Goal: Task Accomplishment & Management: Manage account settings

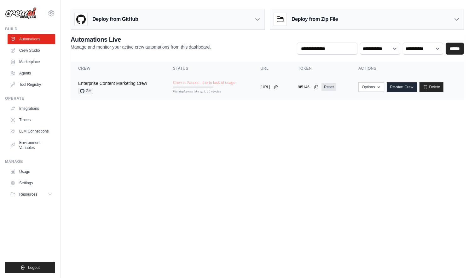
click at [108, 81] on link "Enterprise Content Marketing Crew" at bounding box center [112, 83] width 69 height 5
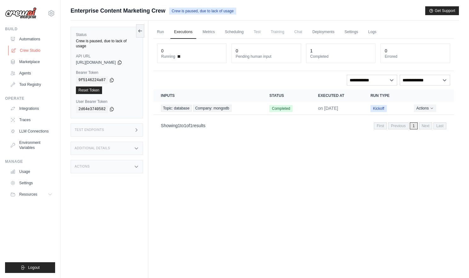
click at [35, 48] on link "Crew Studio" at bounding box center [32, 50] width 48 height 10
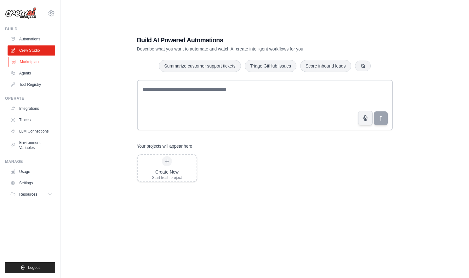
click at [38, 61] on link "Marketplace" at bounding box center [32, 62] width 48 height 10
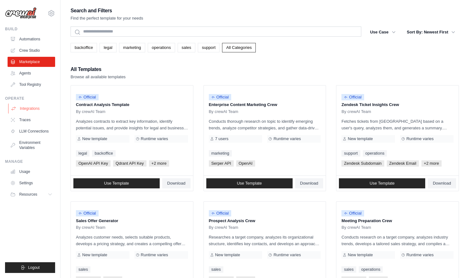
click at [34, 106] on link "Integrations" at bounding box center [32, 108] width 48 height 10
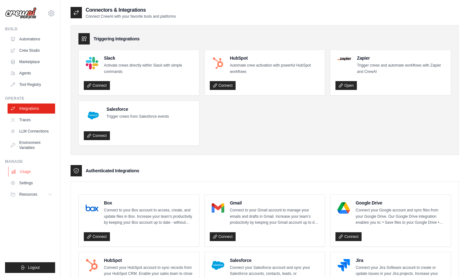
click at [32, 169] on link "Usage" at bounding box center [32, 171] width 48 height 10
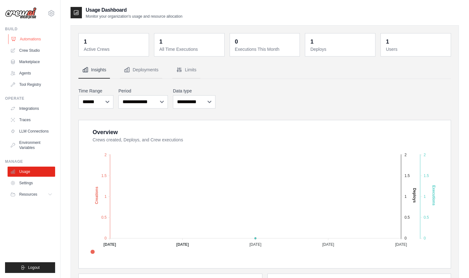
click at [44, 35] on link "Automations" at bounding box center [32, 39] width 48 height 10
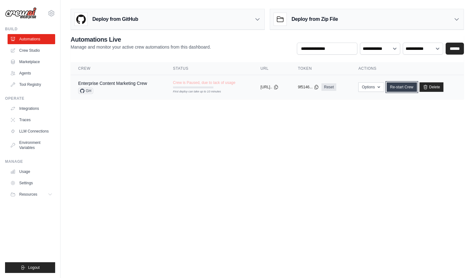
click at [398, 85] on link "Re-start Crew" at bounding box center [402, 86] width 30 height 9
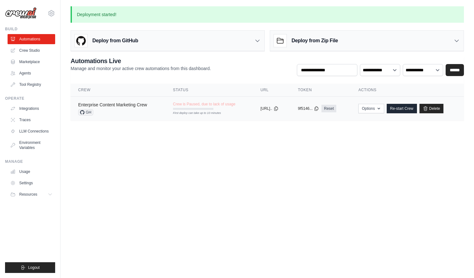
click at [131, 106] on link "Enterprise Content Marketing Crew" at bounding box center [112, 104] width 69 height 5
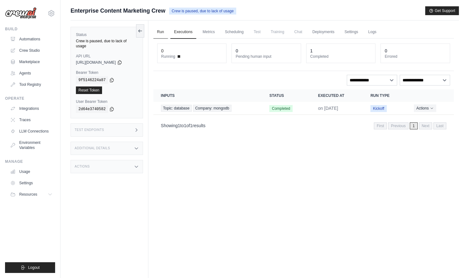
click at [163, 31] on link "Run" at bounding box center [161, 32] width 15 height 13
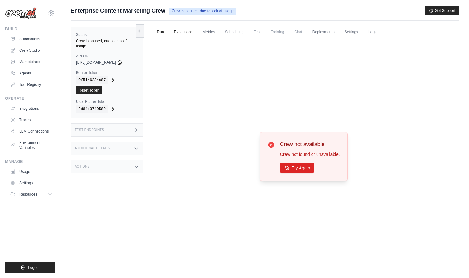
click at [192, 31] on link "Executions" at bounding box center [184, 32] width 26 height 13
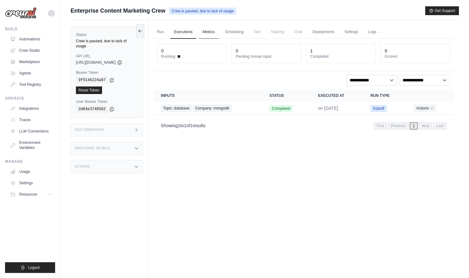
click at [210, 31] on link "Metrics" at bounding box center [209, 32] width 20 height 13
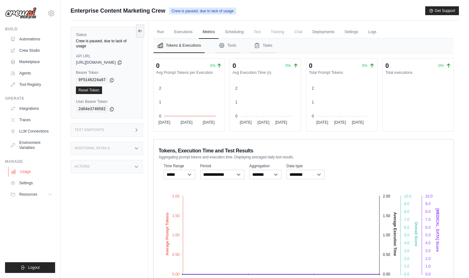
click at [33, 173] on link "Usage" at bounding box center [32, 171] width 48 height 10
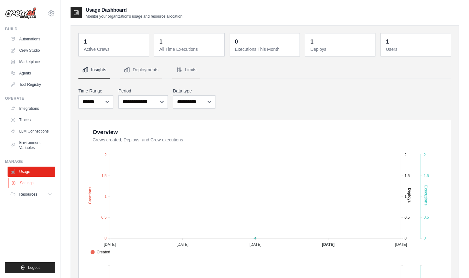
click at [28, 183] on link "Settings" at bounding box center [32, 183] width 48 height 10
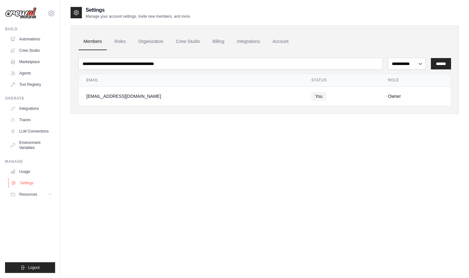
click at [27, 188] on link "Settings" at bounding box center [32, 183] width 48 height 10
click at [27, 190] on button "Resources" at bounding box center [32, 194] width 48 height 10
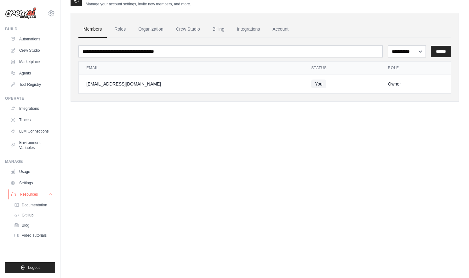
scroll to position [13, 0]
click at [53, 13] on icon at bounding box center [52, 13] width 8 height 8
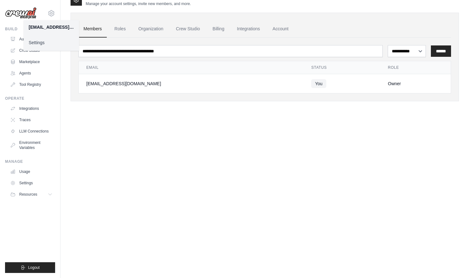
click at [38, 41] on link "Settings" at bounding box center [51, 42] width 55 height 11
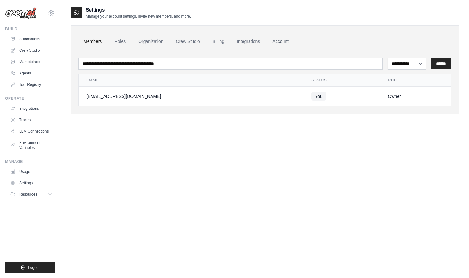
click at [285, 40] on link "Account" at bounding box center [281, 41] width 26 height 17
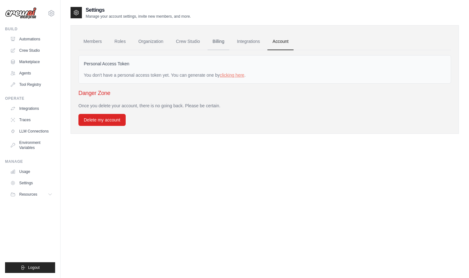
click at [216, 37] on link "Billing" at bounding box center [219, 41] width 22 height 17
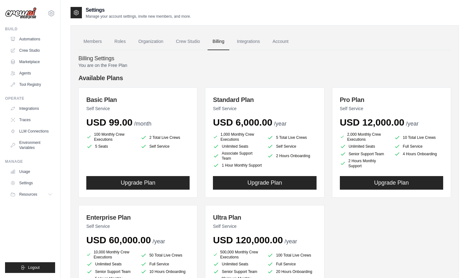
click at [220, 41] on link "Billing" at bounding box center [219, 41] width 22 height 17
click at [33, 85] on link "Tool Registry" at bounding box center [32, 84] width 48 height 10
